Goal: Check status: Check status

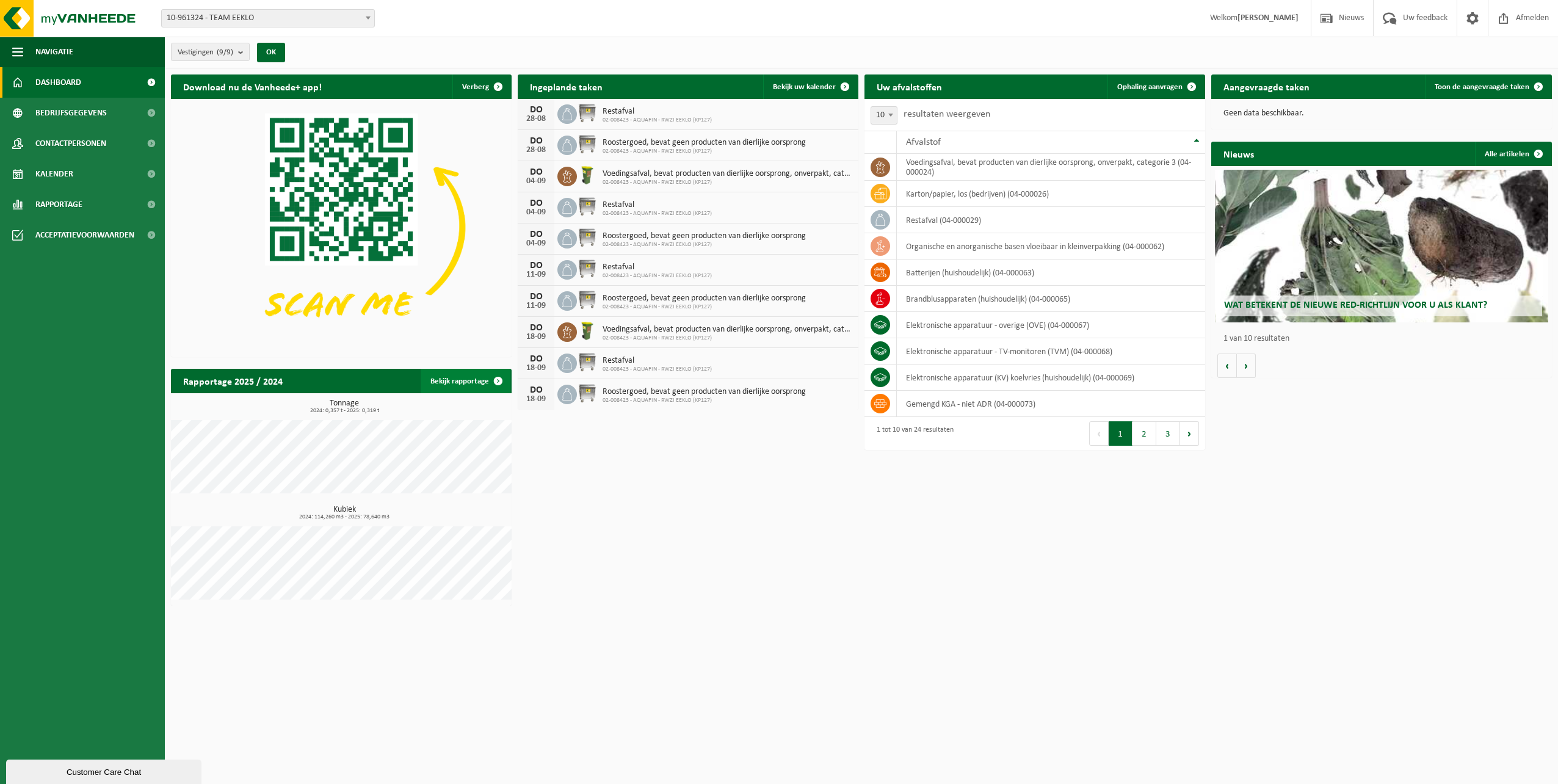
click at [495, 378] on span at bounding box center [497, 380] width 24 height 24
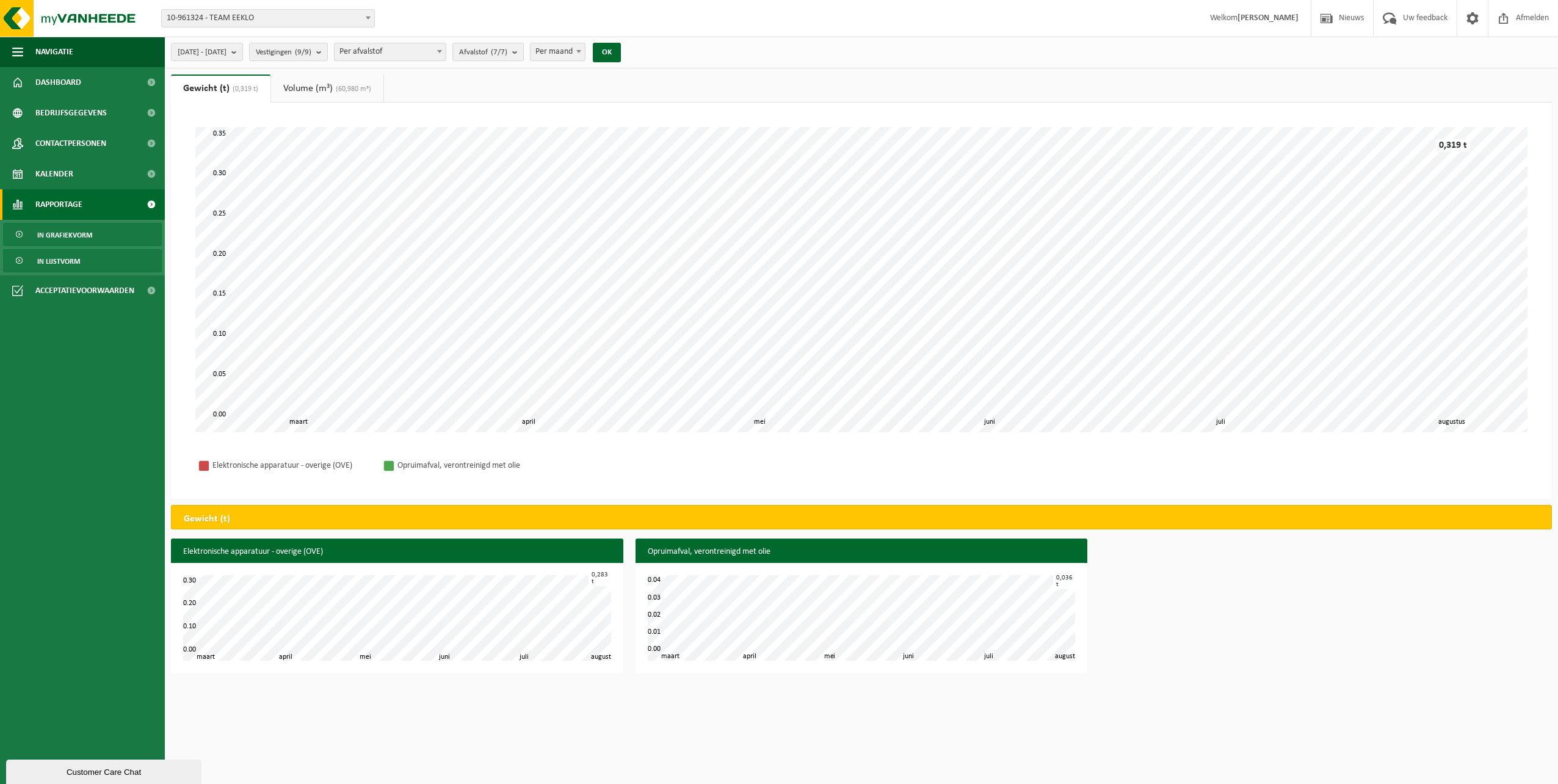
click at [69, 262] on span "In lijstvorm" at bounding box center [59, 262] width 43 height 23
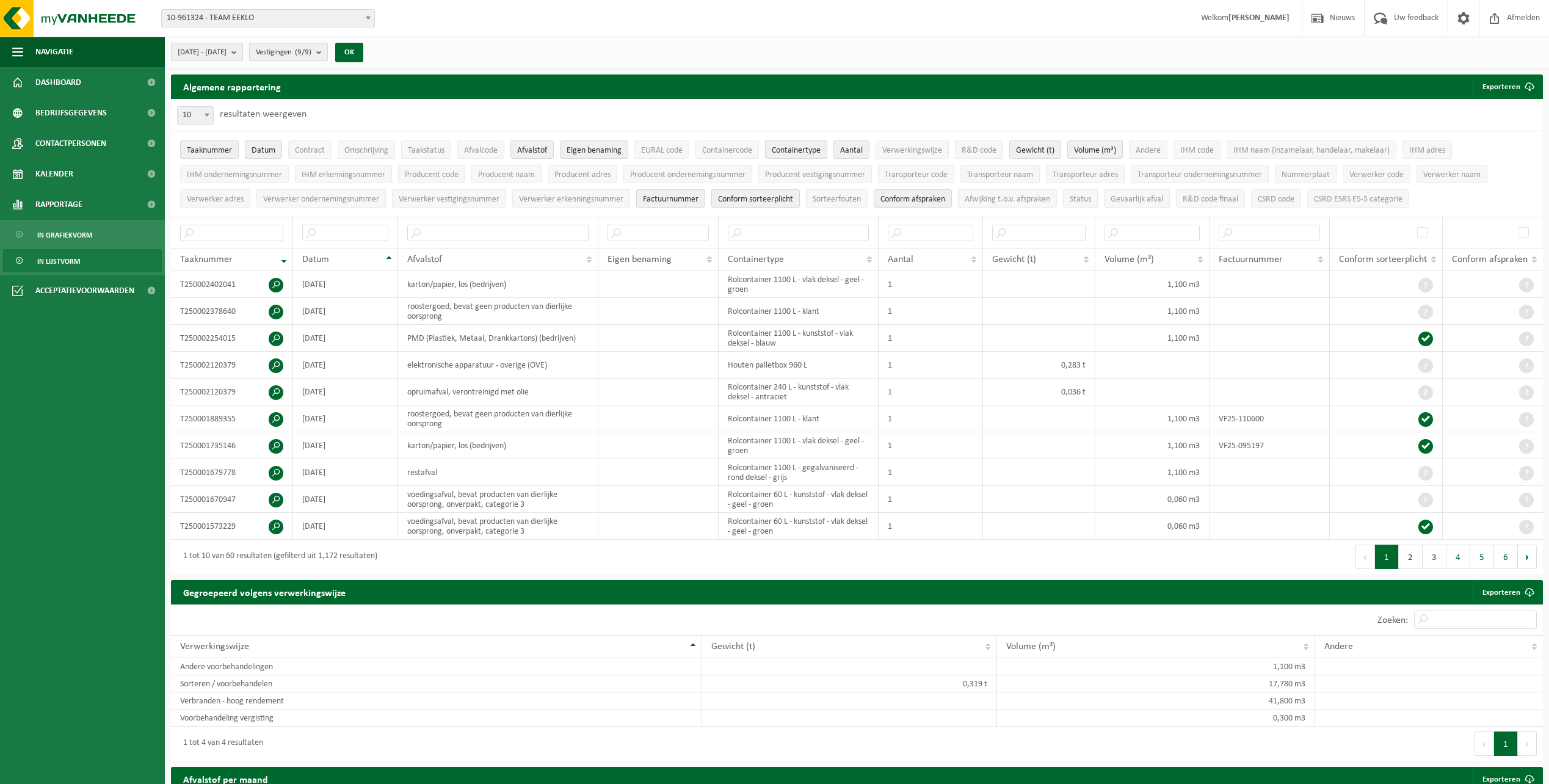
click at [327, 52] on b "submit" at bounding box center [322, 52] width 11 height 17
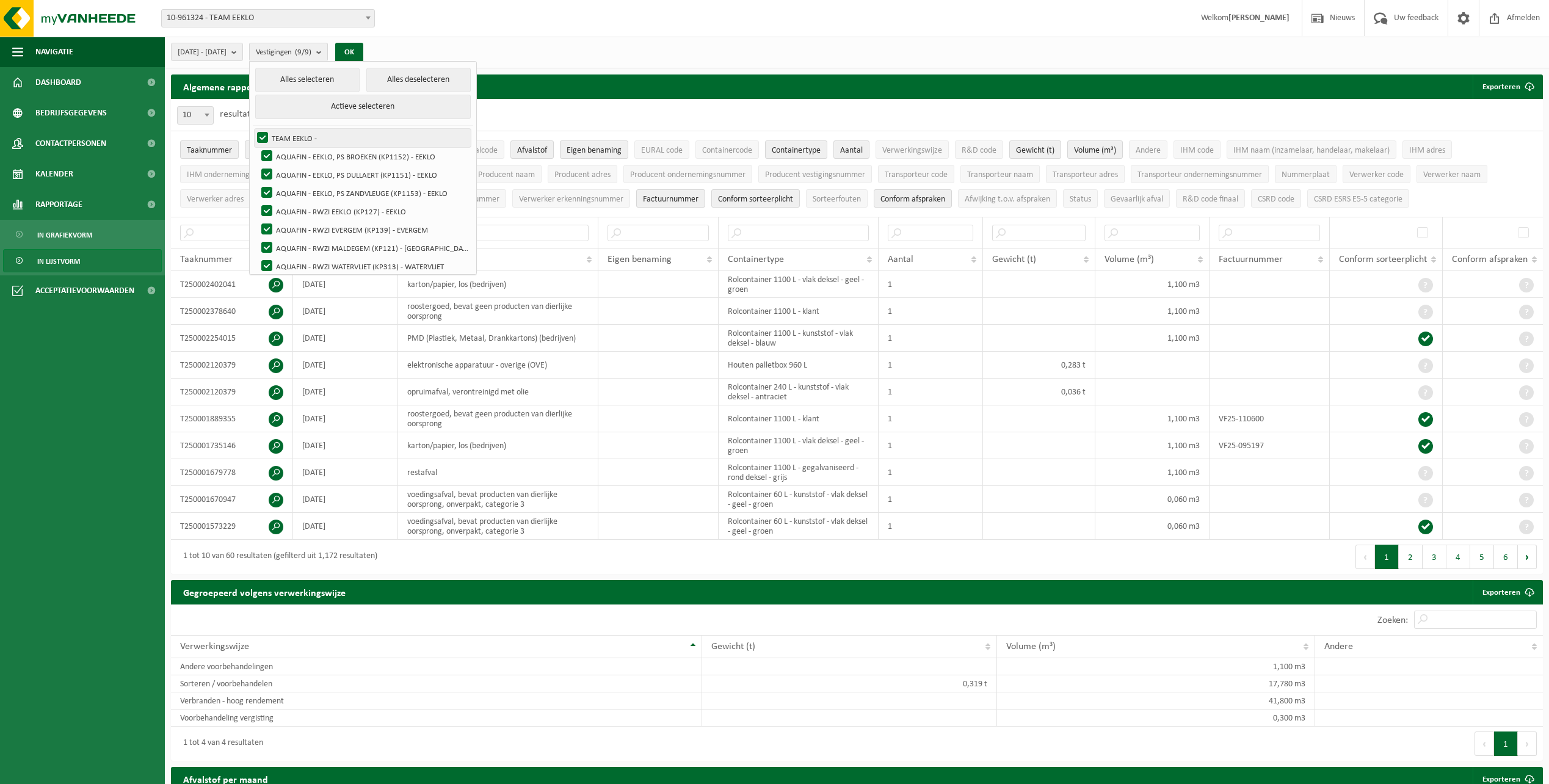
click at [290, 136] on label "TEAM EEKLO -" at bounding box center [362, 137] width 216 height 18
click at [253, 129] on input "TEAM EEKLO -" at bounding box center [252, 128] width 1 height 1
click at [290, 136] on label "TEAM EEKLO -" at bounding box center [362, 137] width 216 height 18
click at [253, 129] on input "TEAM EEKLO -" at bounding box center [252, 128] width 1 height 1
checkbox input "true"
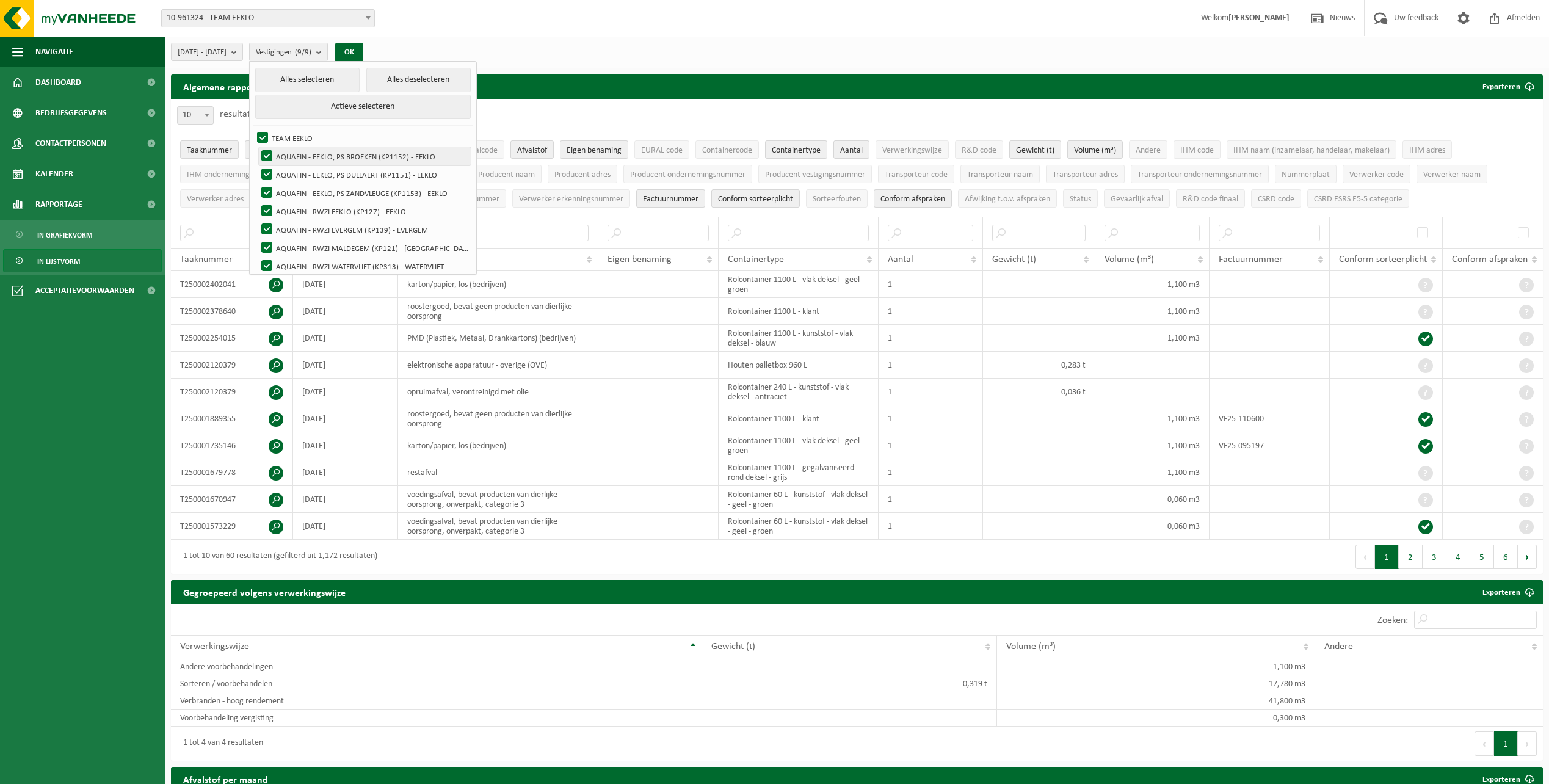
click at [296, 152] on label "AQUAFIN - EEKLO, PS BROEKEN (KP1152) - EEKLO" at bounding box center [364, 155] width 212 height 18
click at [257, 147] on input "AQUAFIN - EEKLO, PS BROEKEN (KP1152) - EEKLO" at bounding box center [256, 147] width 1 height 1
checkbox input "false"
click at [292, 136] on label "TEAM EEKLO -" at bounding box center [362, 137] width 216 height 18
click at [253, 129] on input "TEAM EEKLO -" at bounding box center [252, 128] width 1 height 1
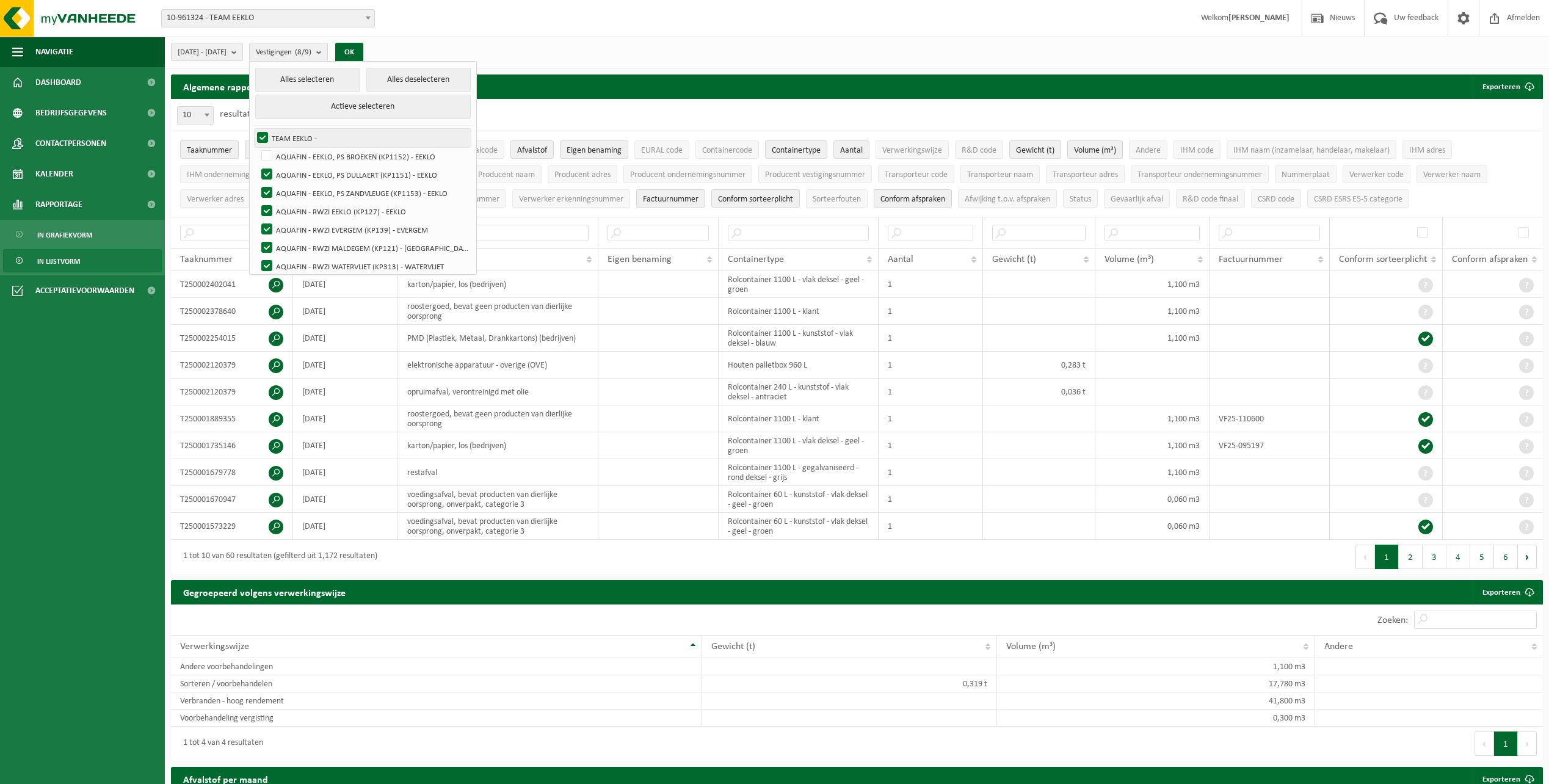
checkbox input "false"
click at [298, 172] on label "AQUAFIN - EEKLO, PS DULLAERT (KP1151) - EEKLO" at bounding box center [364, 174] width 212 height 18
click at [257, 166] on input "AQUAFIN - EEKLO, PS DULLAERT (KP1151) - EEKLO" at bounding box center [256, 165] width 1 height 1
checkbox input "false"
click at [298, 189] on label "AQUAFIN - EEKLO, PS ZANDVLEUGE (KP1153) - EEKLO" at bounding box center [364, 192] width 212 height 18
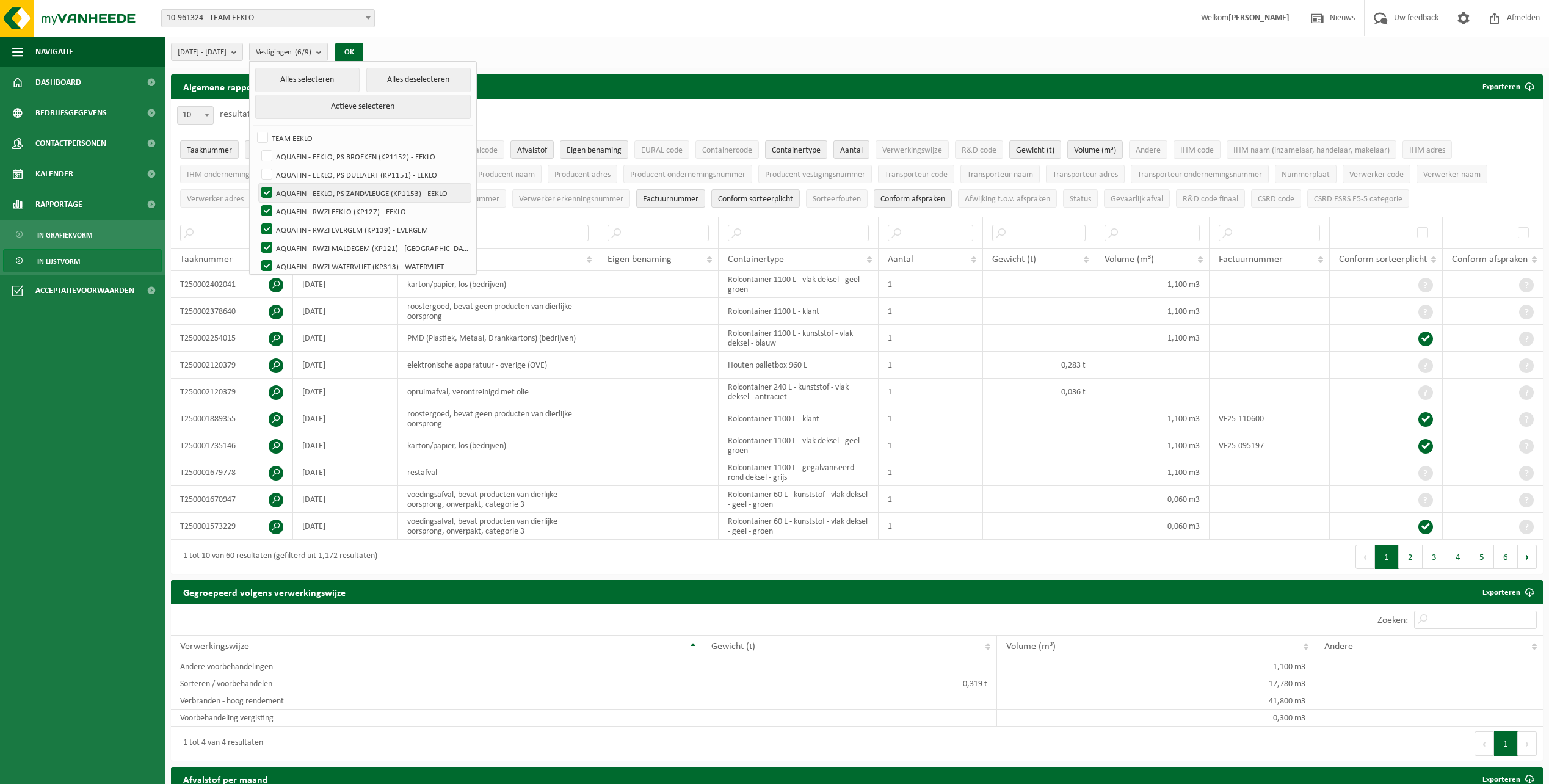
click at [257, 184] on input "AQUAFIN - EEKLO, PS ZANDVLEUGE (KP1153) - EEKLO" at bounding box center [256, 183] width 1 height 1
checkbox input "false"
click at [298, 223] on label "AQUAFIN - RWZI EVERGEM (KP139) - EVERGEM" at bounding box center [364, 229] width 212 height 18
click at [257, 220] on input "AQUAFIN - RWZI EVERGEM (KP139) - EVERGEM" at bounding box center [256, 219] width 1 height 1
checkbox input "false"
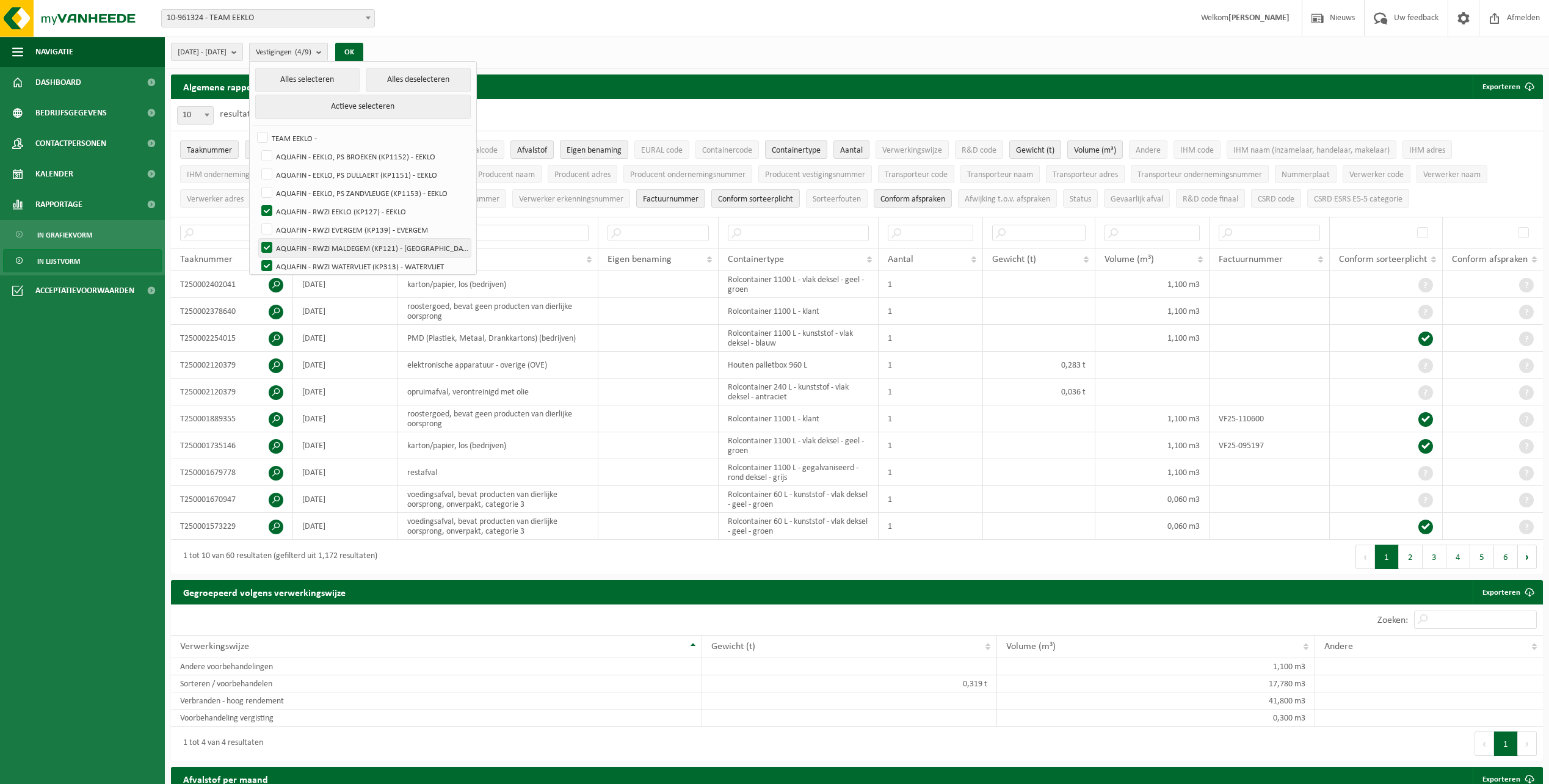
click at [298, 244] on label "AQUAFIN - RWZI MALDEGEM (KP121) - [GEOGRAPHIC_DATA]" at bounding box center [364, 248] width 212 height 18
click at [257, 239] on input "AQUAFIN - RWZI MALDEGEM (KP121) - [GEOGRAPHIC_DATA]" at bounding box center [256, 238] width 1 height 1
checkbox input "false"
click at [301, 260] on label "AQUAFIN - RWZI WATERVLIET (KP313) - WATERVLIET" at bounding box center [364, 265] width 212 height 18
click at [257, 257] on input "AQUAFIN - RWZI WATERVLIET (KP313) - WATERVLIET" at bounding box center [256, 256] width 1 height 1
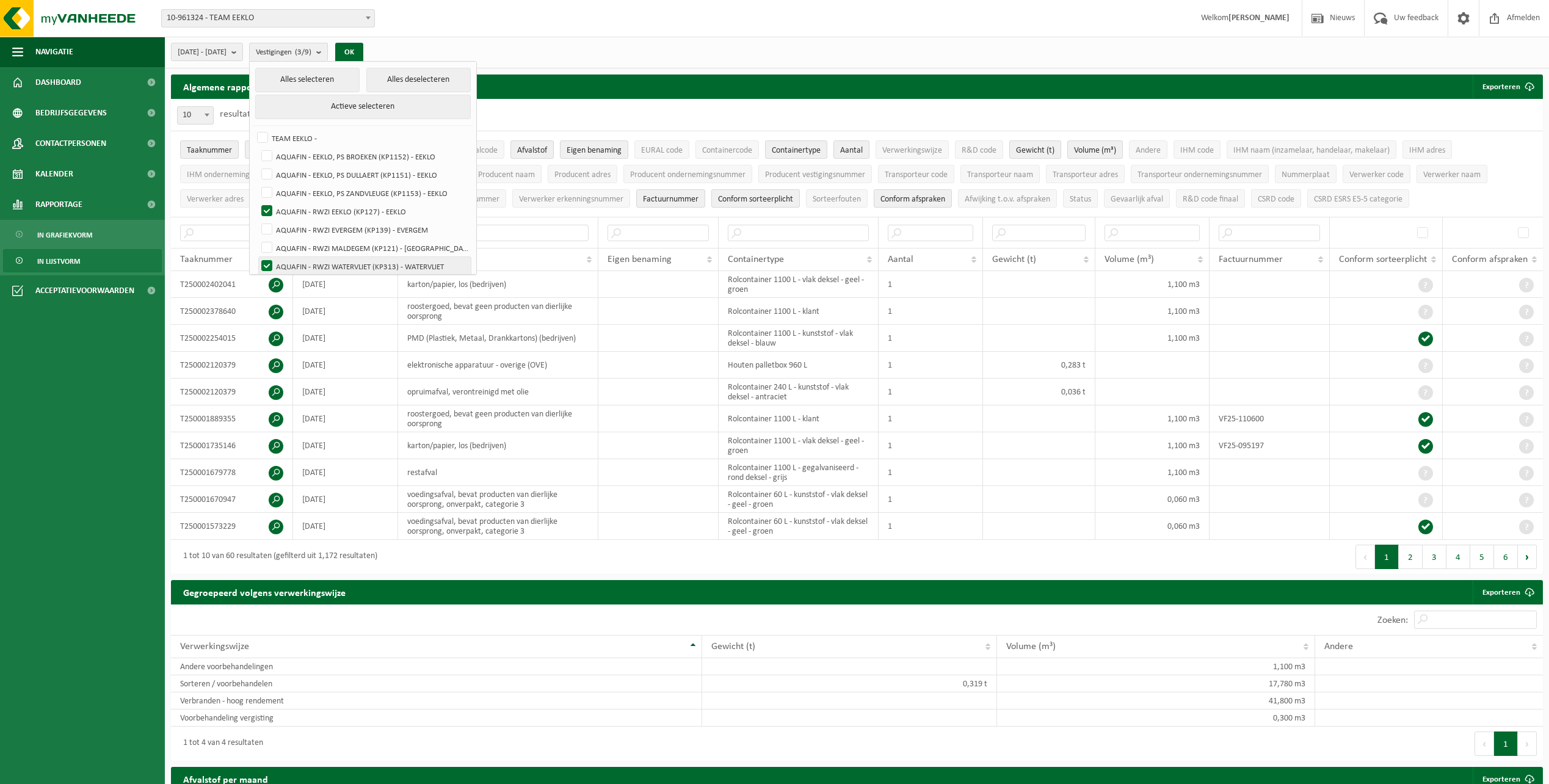
checkbox input "false"
click at [297, 258] on label "AQUAFIN - RWZI ZELZATE (KP21) - ZELZATE" at bounding box center [364, 260] width 212 height 18
click at [257, 251] on input "AQUAFIN - RWZI ZELZATE (KP21) - ZELZATE" at bounding box center [256, 251] width 1 height 1
checkbox input "false"
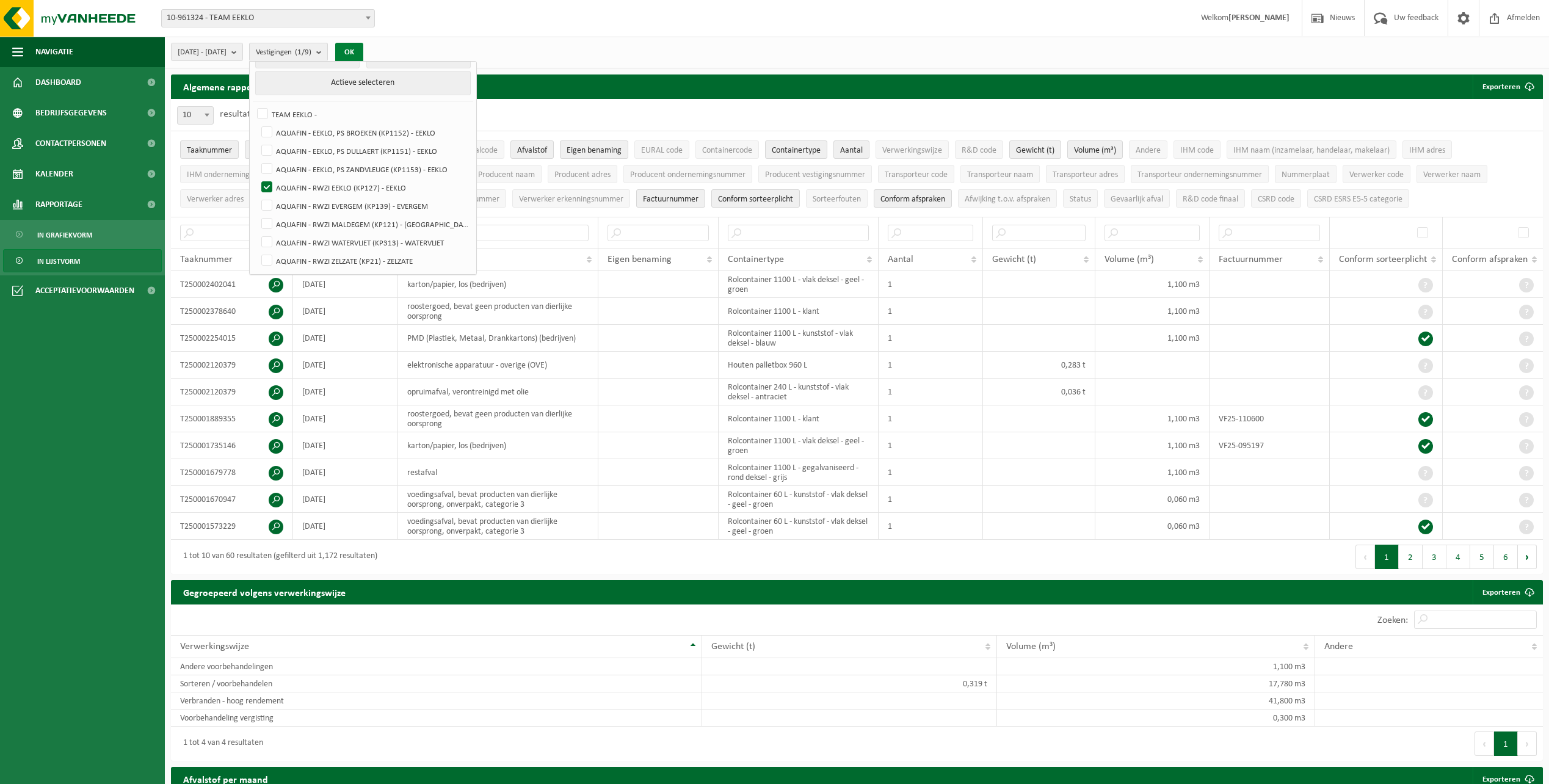
click at [363, 48] on button "OK" at bounding box center [349, 52] width 28 height 20
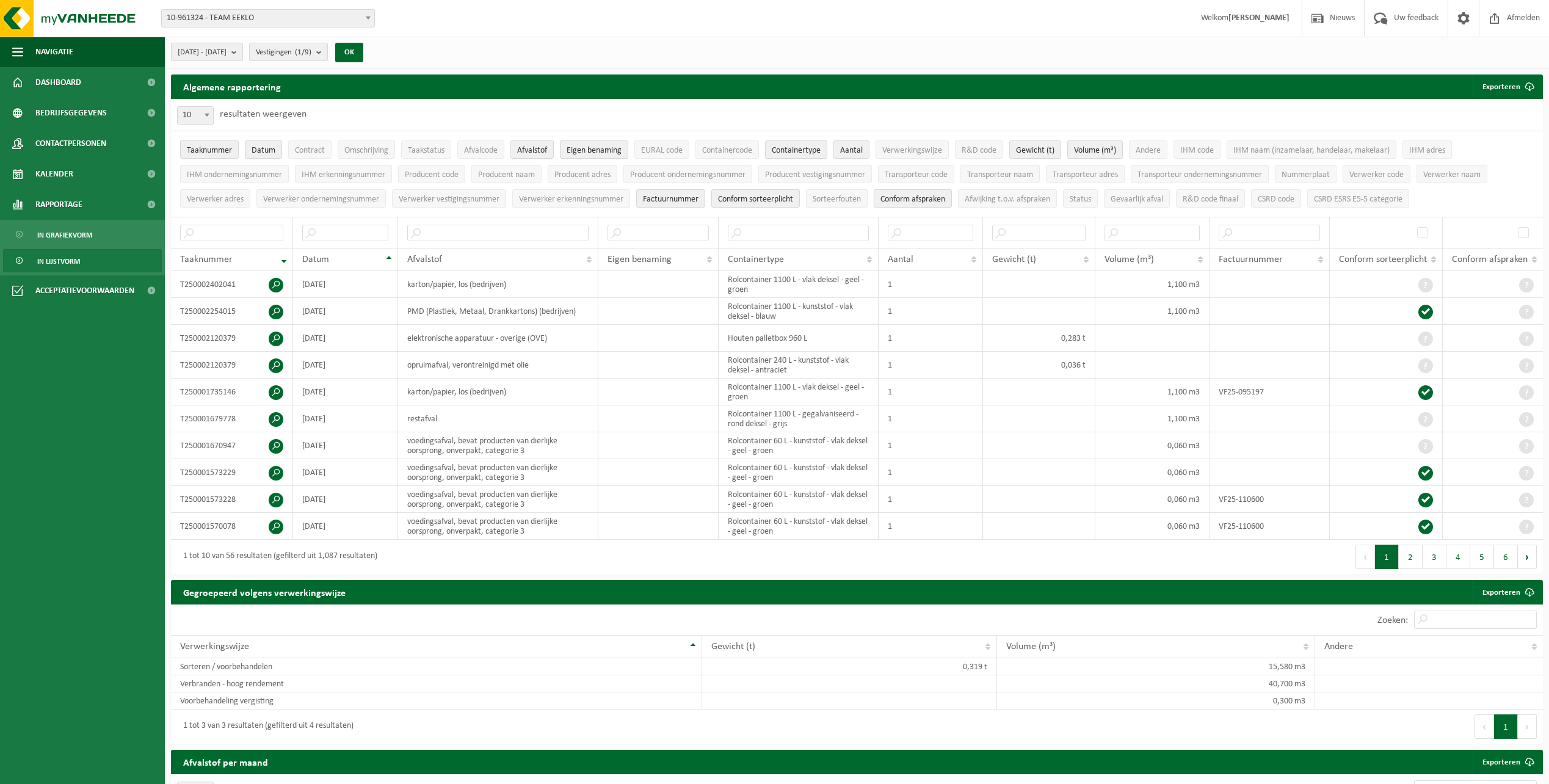
click at [242, 52] on b "submit" at bounding box center [237, 52] width 11 height 17
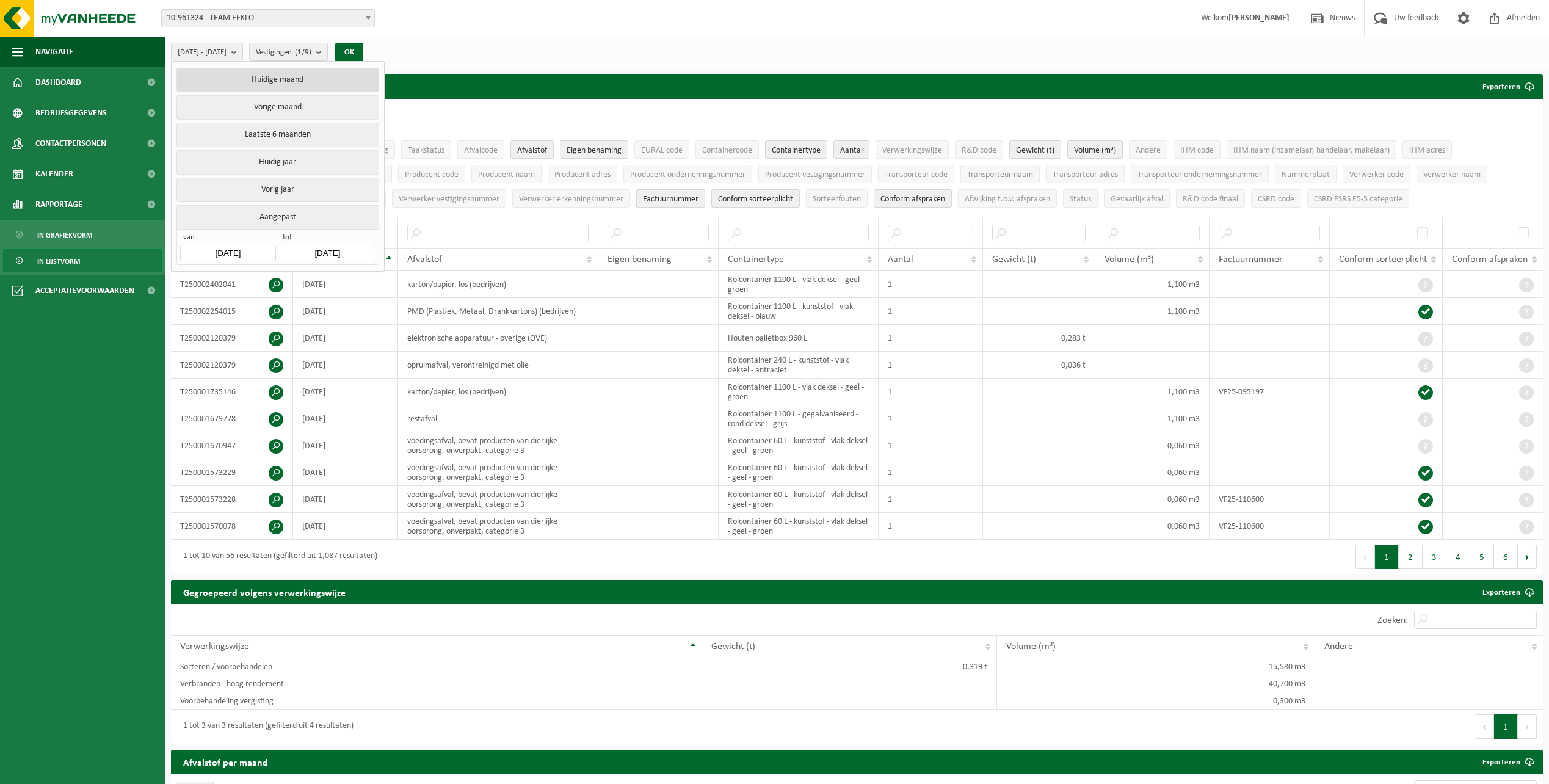
click at [267, 76] on button "Huidige maand" at bounding box center [277, 80] width 202 height 24
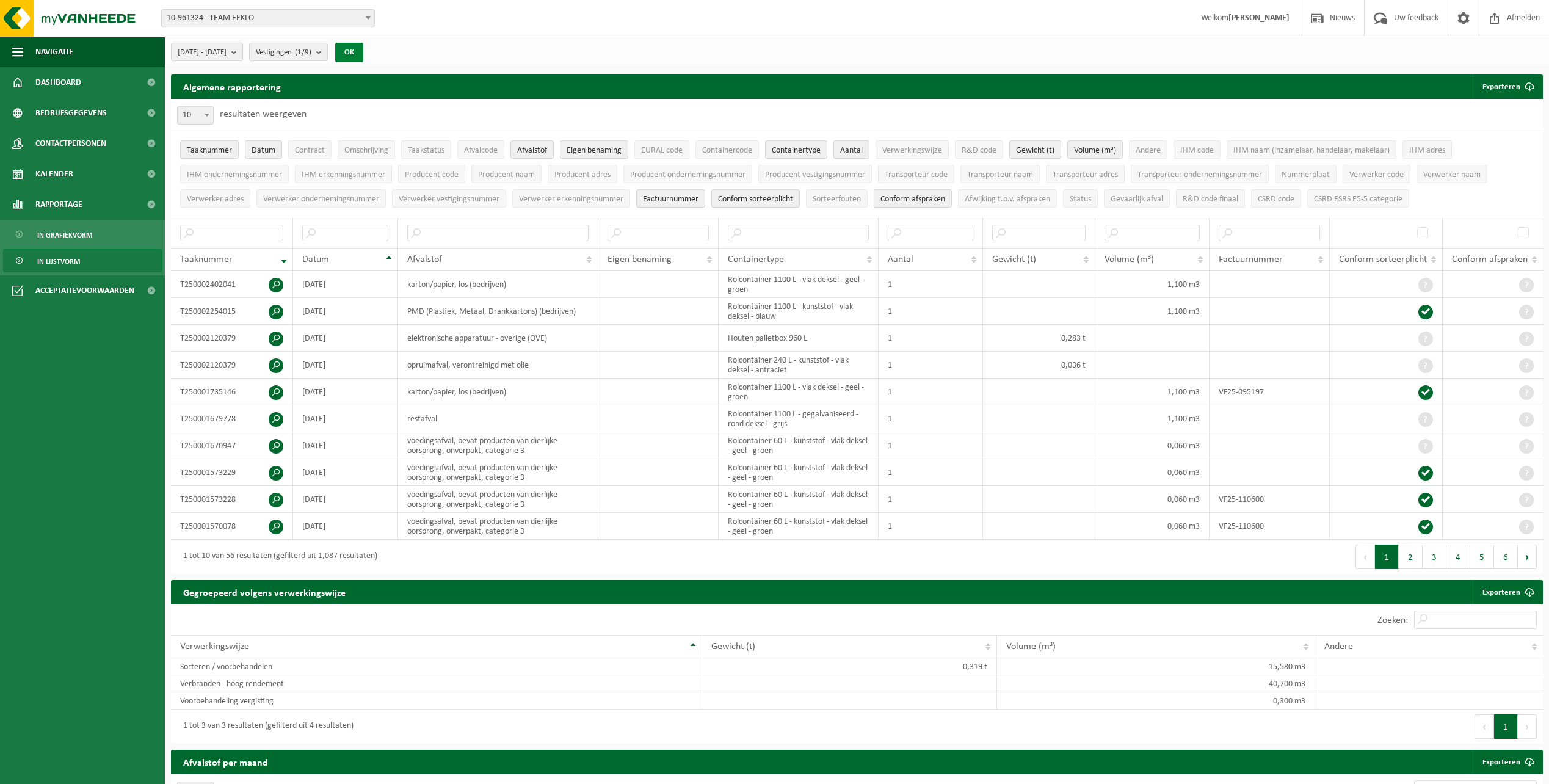
click at [363, 52] on button "OK" at bounding box center [349, 52] width 28 height 20
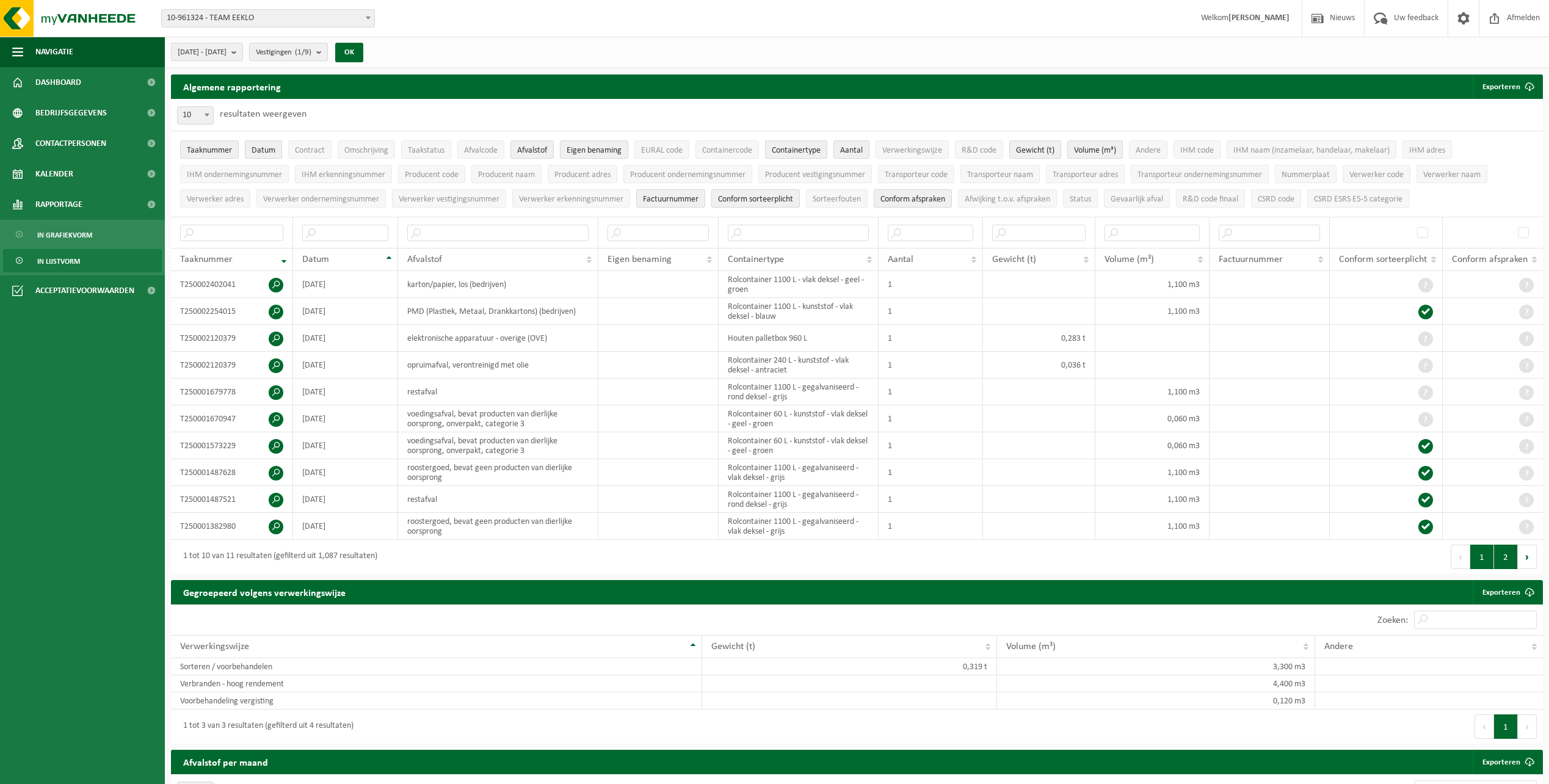
click at [1512, 553] on button "2" at bounding box center [1506, 556] width 23 height 24
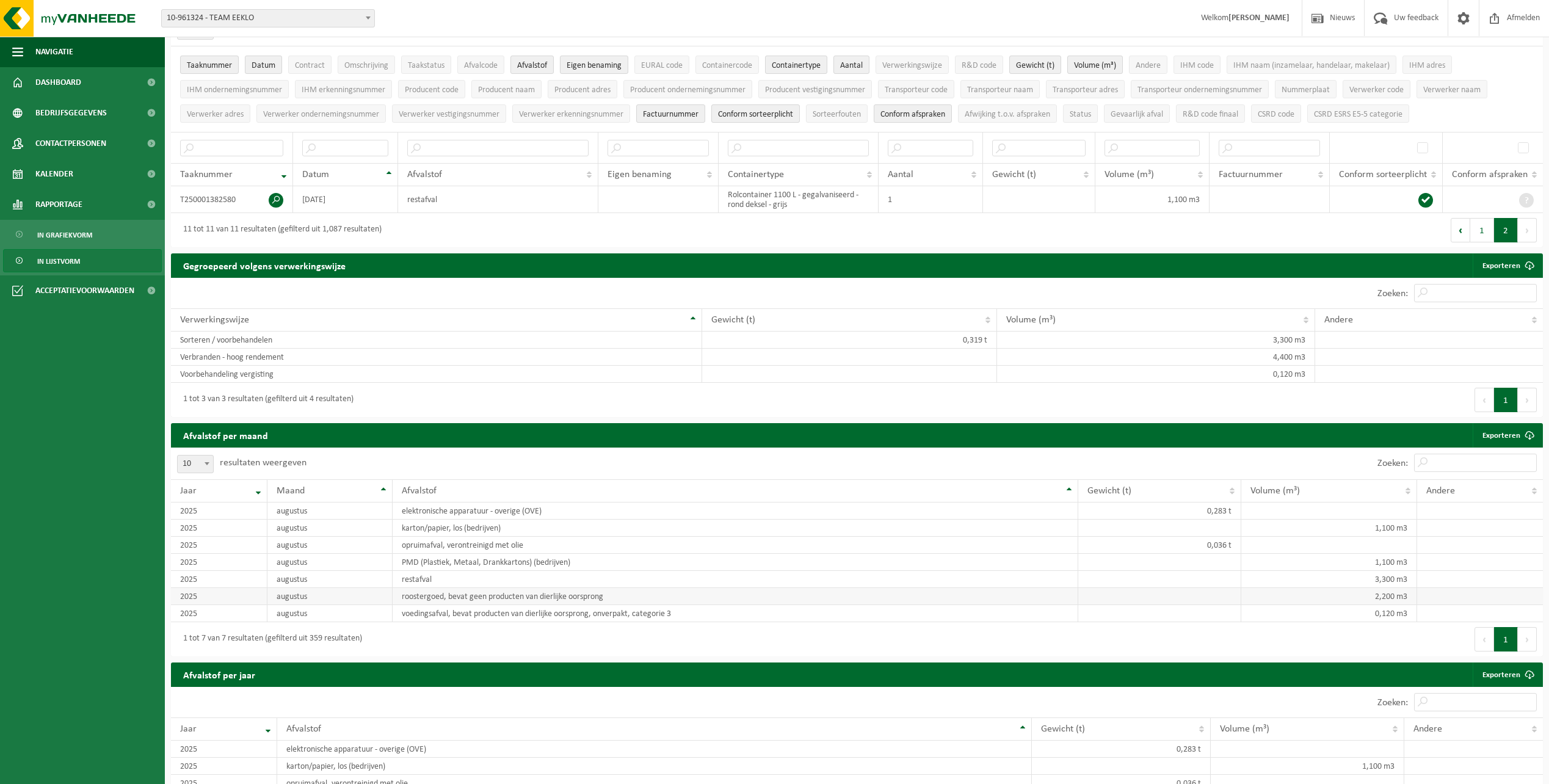
scroll to position [0, 0]
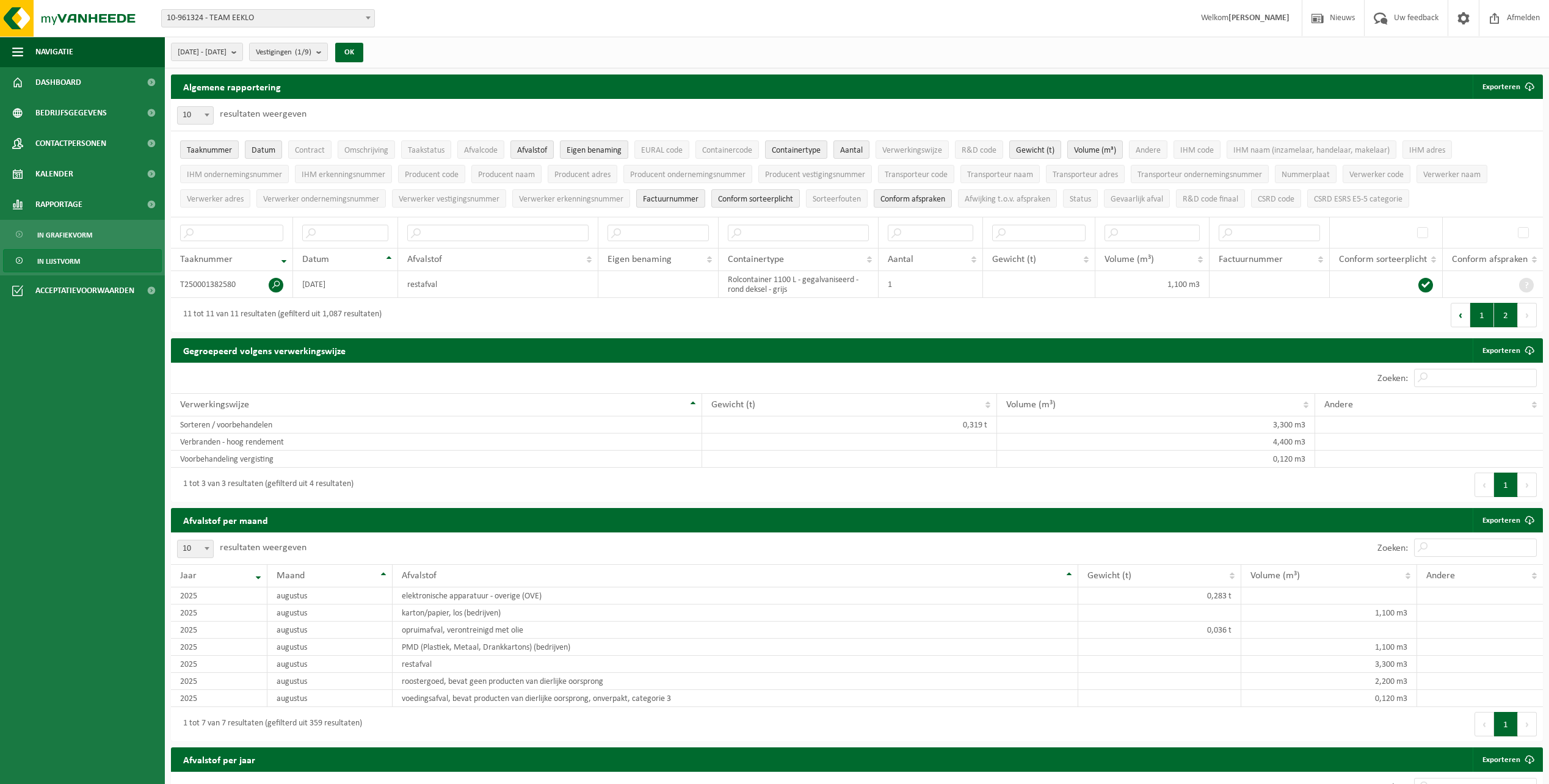
click at [1478, 311] on button "1" at bounding box center [1482, 315] width 23 height 24
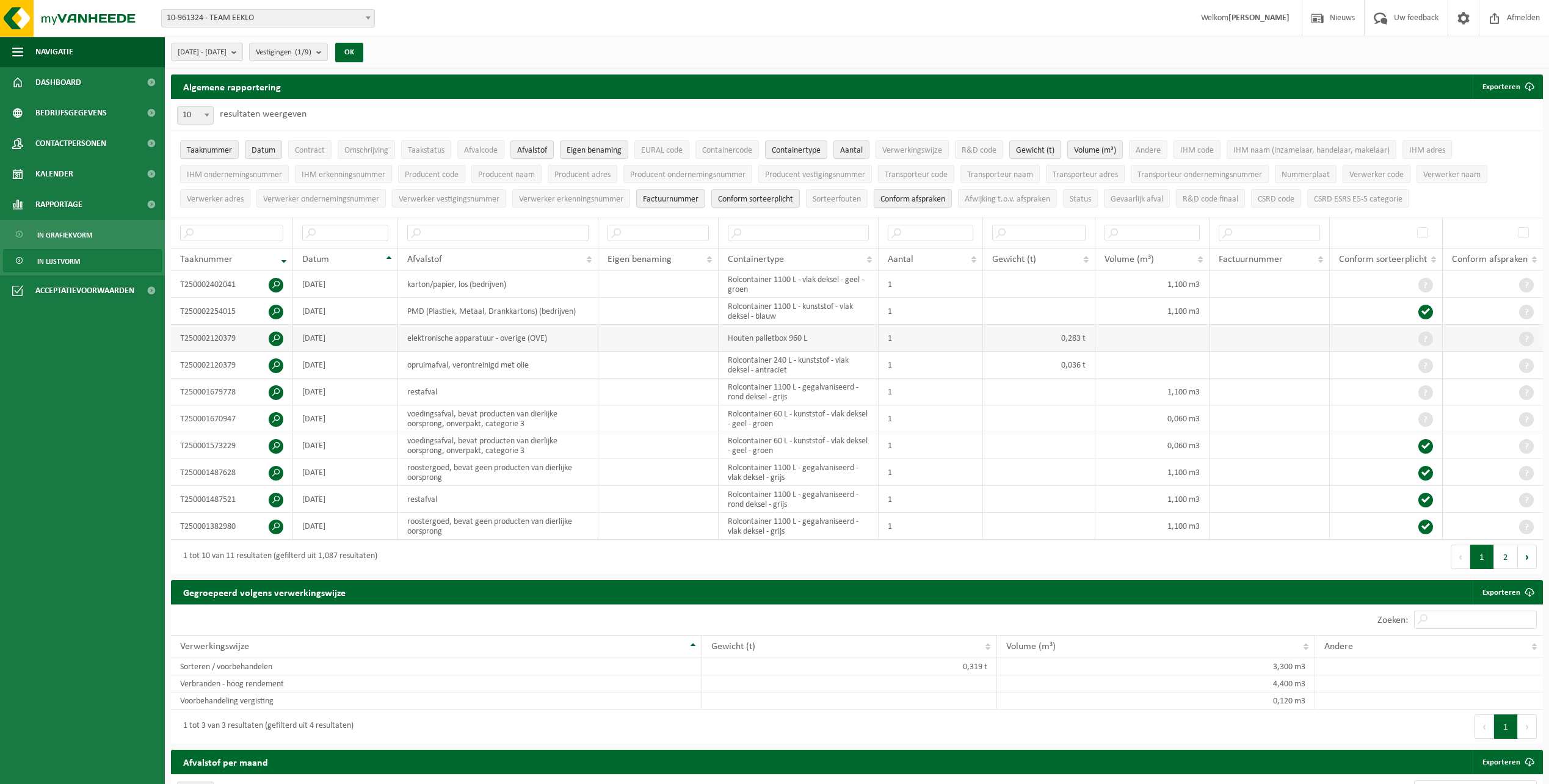
click at [273, 333] on span at bounding box center [276, 338] width 15 height 15
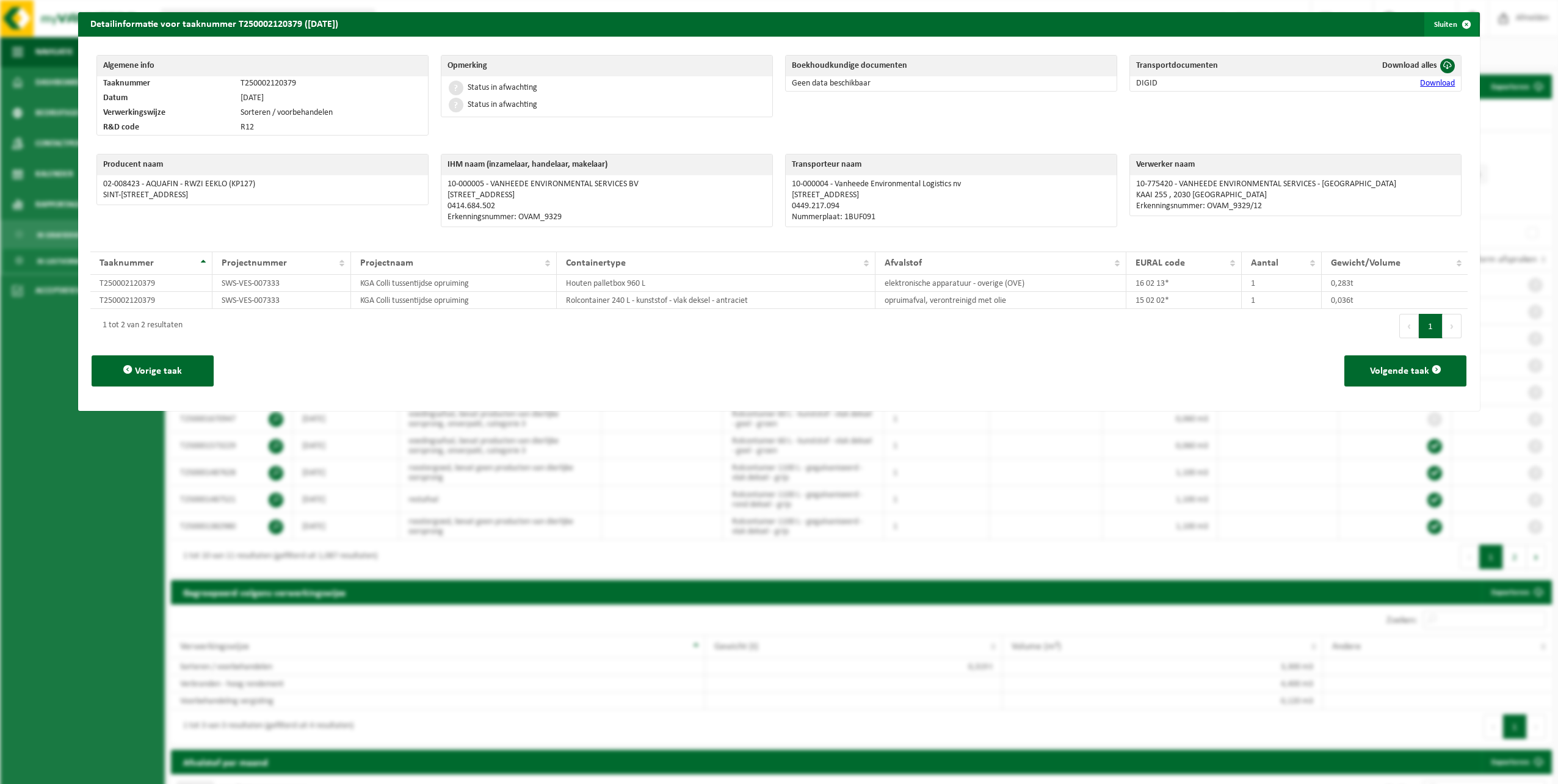
click at [1455, 27] on span "button" at bounding box center [1466, 24] width 24 height 24
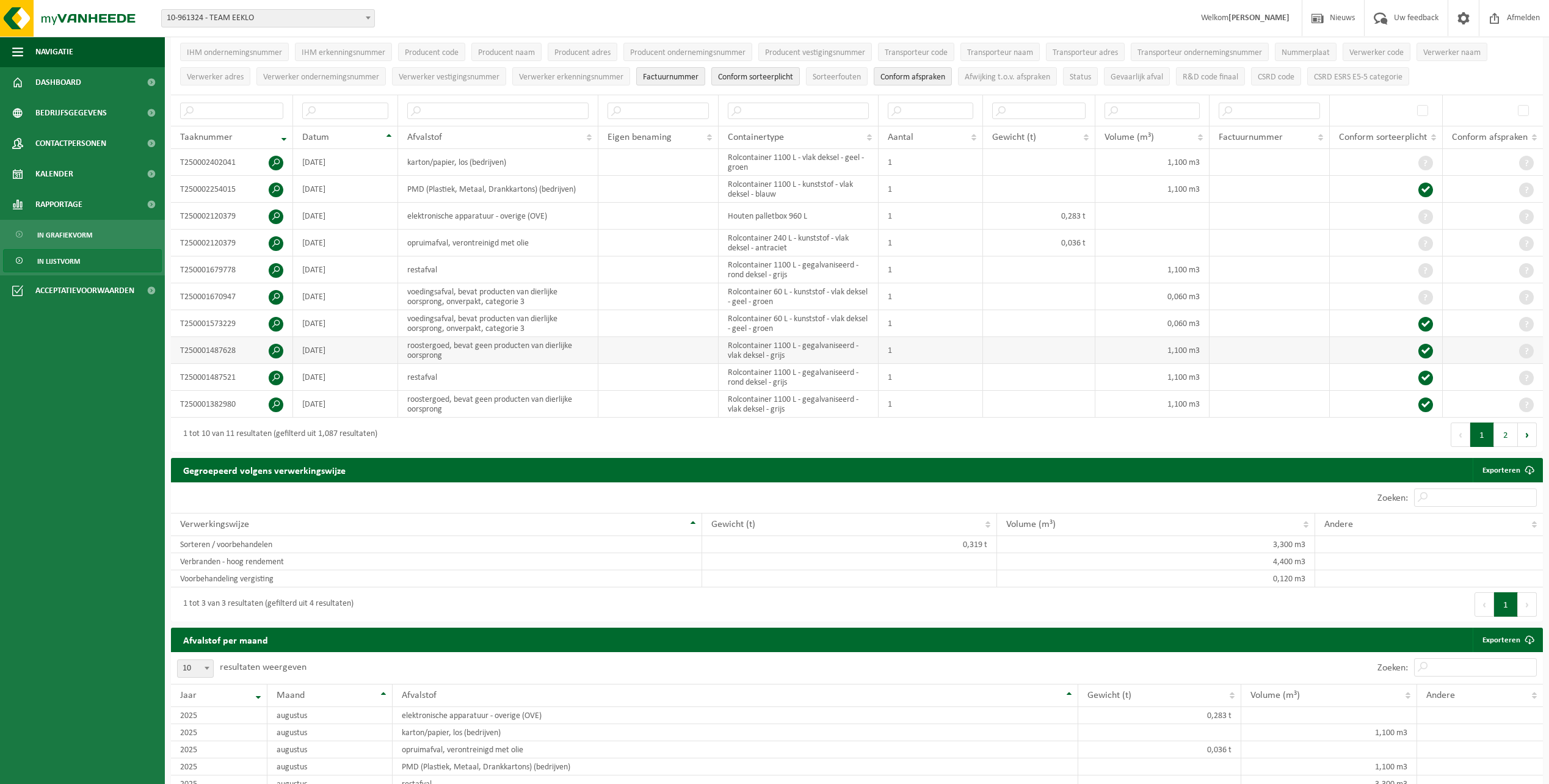
scroll to position [61, 0]
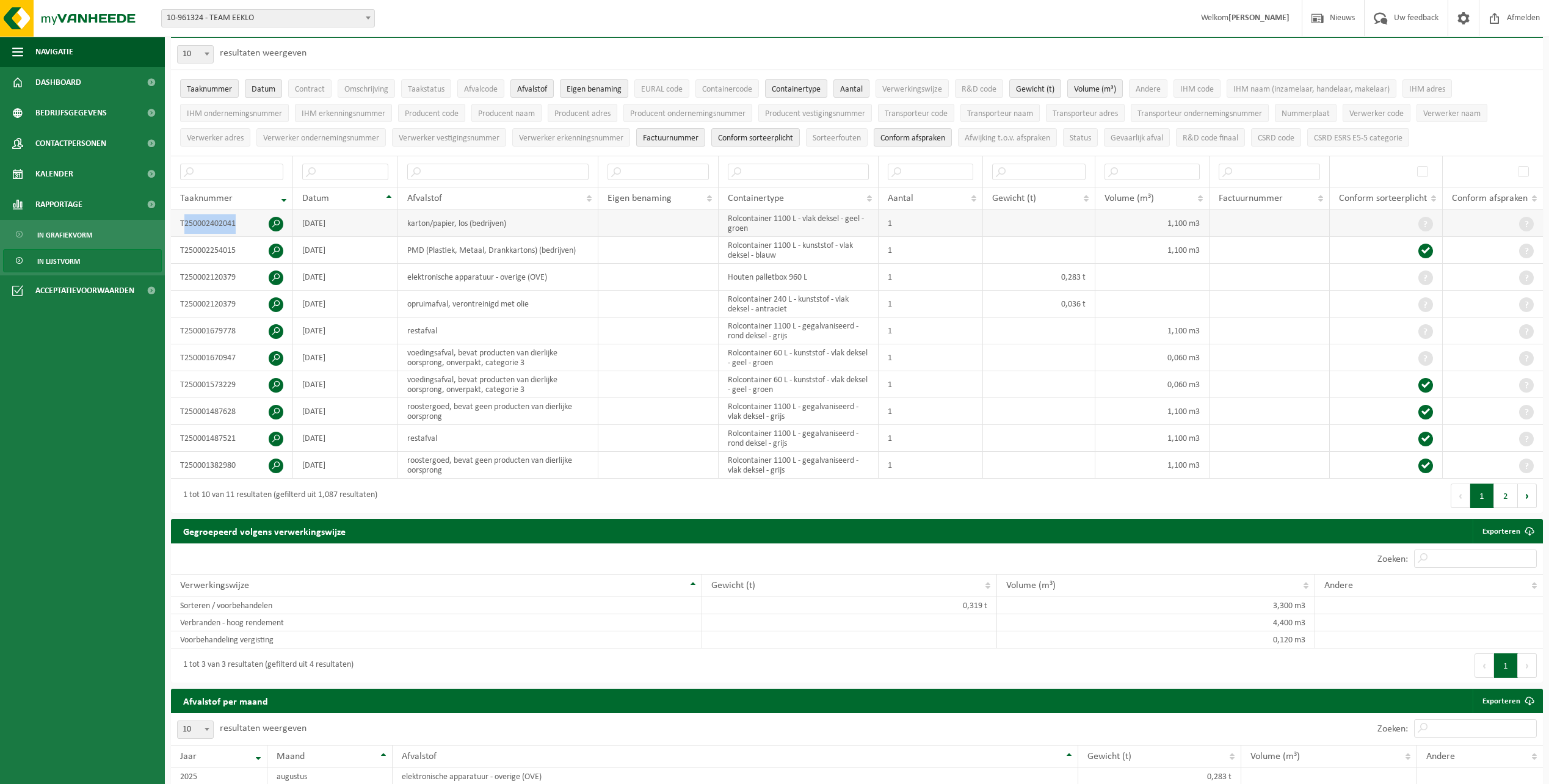
drag, startPoint x: 184, startPoint y: 220, endPoint x: 235, endPoint y: 225, distance: 51.2
click at [235, 225] on td "T250002402041" at bounding box center [232, 223] width 122 height 27
copy td "250002402041"
click at [273, 300] on span at bounding box center [276, 305] width 15 height 15
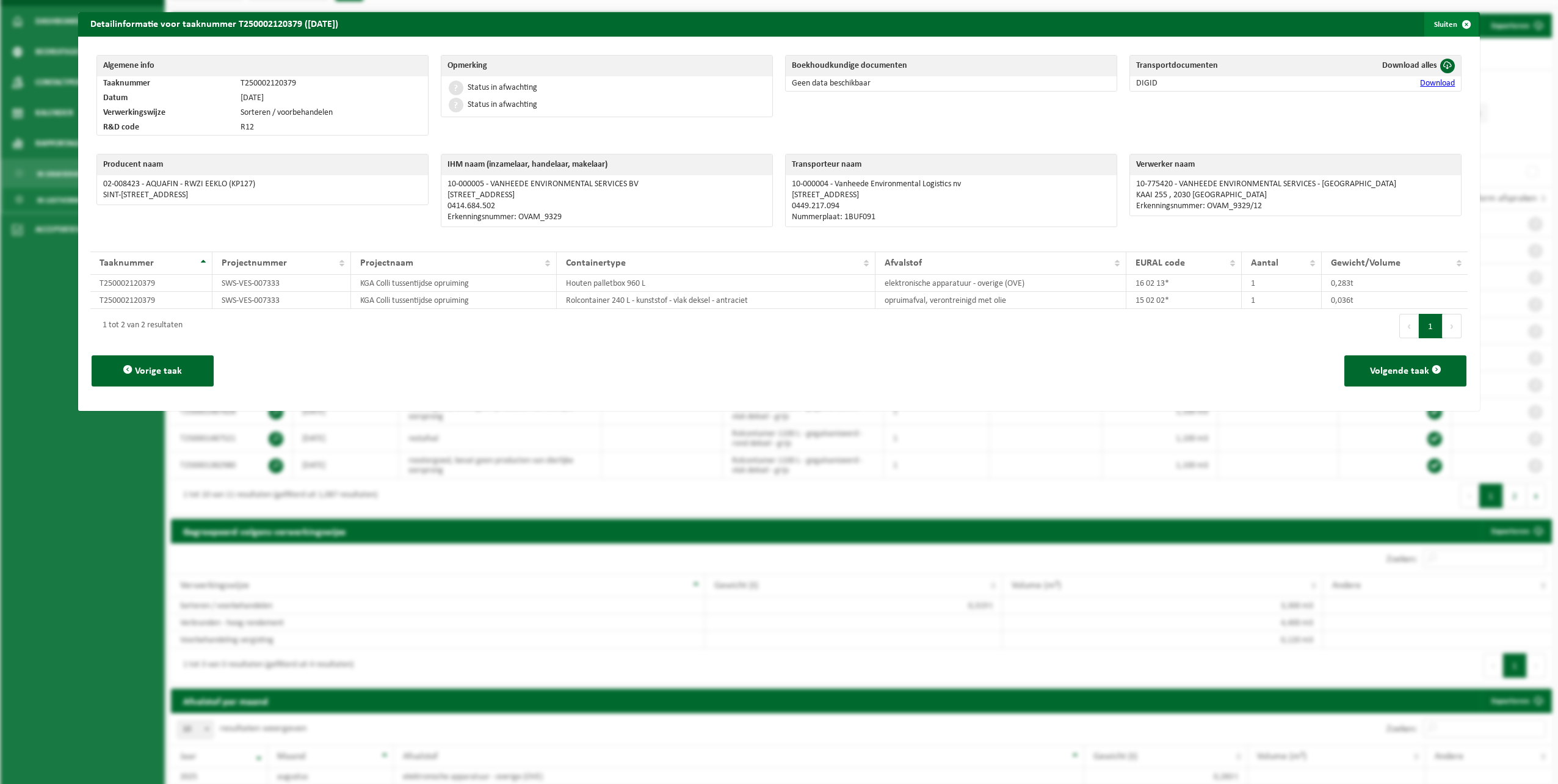
click at [1457, 23] on span "button" at bounding box center [1466, 24] width 24 height 24
